Goal: Communication & Community: Answer question/provide support

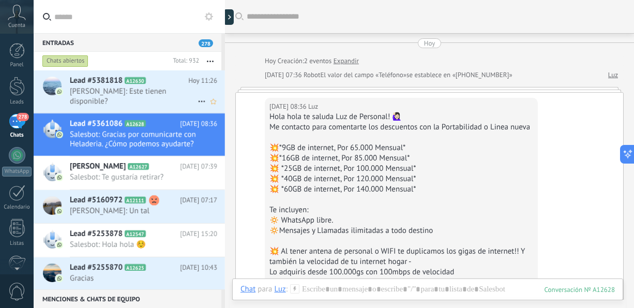
click at [129, 96] on span "[PERSON_NAME]: Este tienen disponible?" at bounding box center [134, 96] width 128 height 20
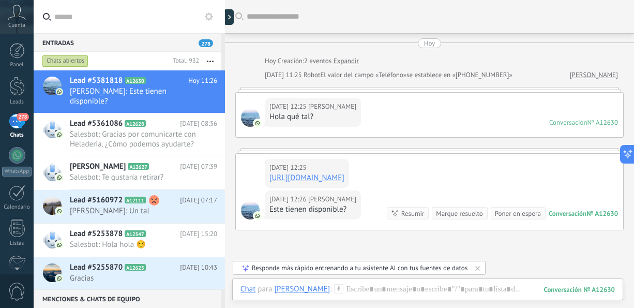
click at [344, 183] on link "[URL][DOMAIN_NAME]" at bounding box center [306, 178] width 75 height 10
click at [17, 161] on div at bounding box center [17, 155] width 17 height 17
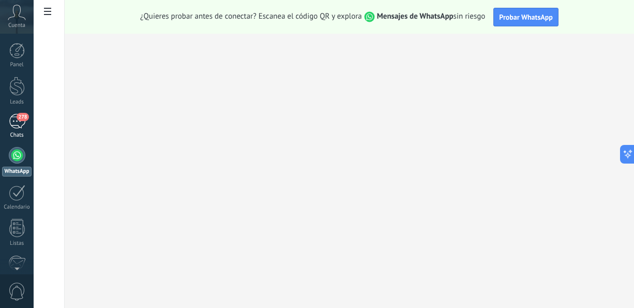
click at [21, 115] on span "278" at bounding box center [23, 117] width 12 height 8
